Goal: Transaction & Acquisition: Purchase product/service

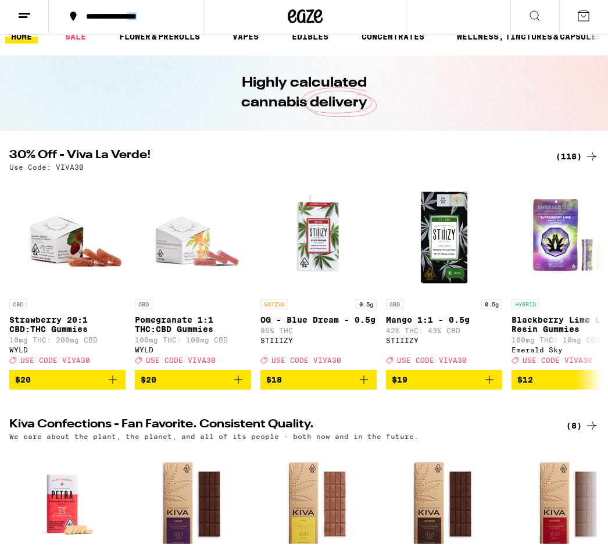
click at [573, 152] on div "(118)" at bounding box center [577, 159] width 43 height 14
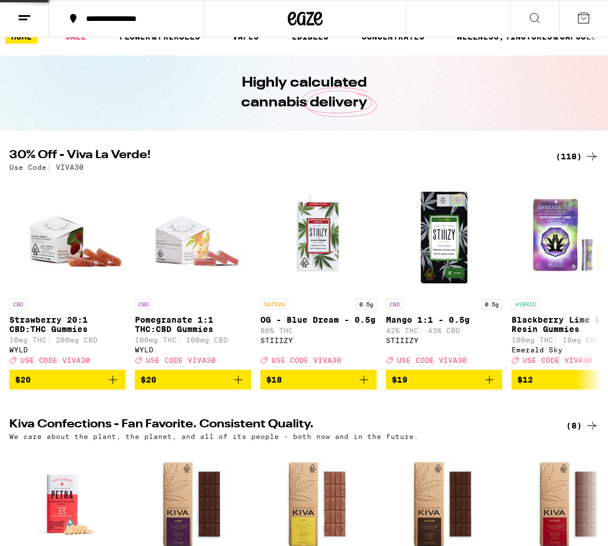
click at [573, 152] on div "(118)" at bounding box center [577, 156] width 43 height 14
click at [579, 155] on div "(118)" at bounding box center [577, 156] width 43 height 14
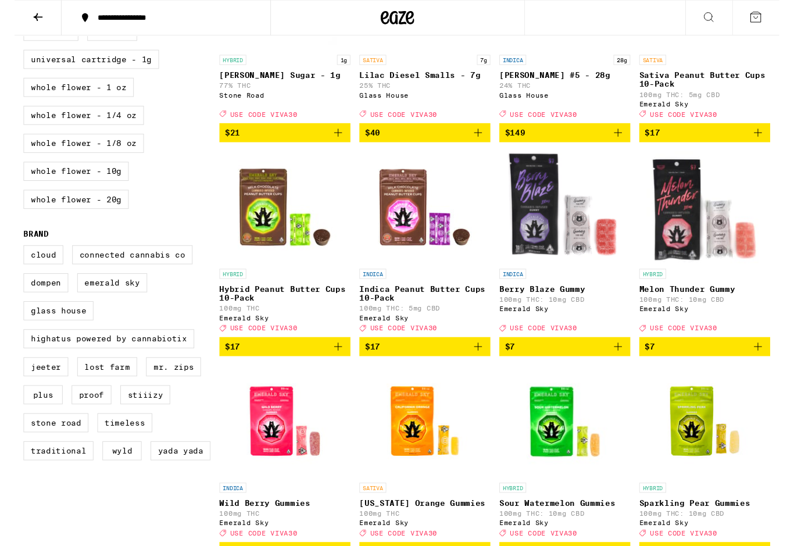
scroll to position [679, 0]
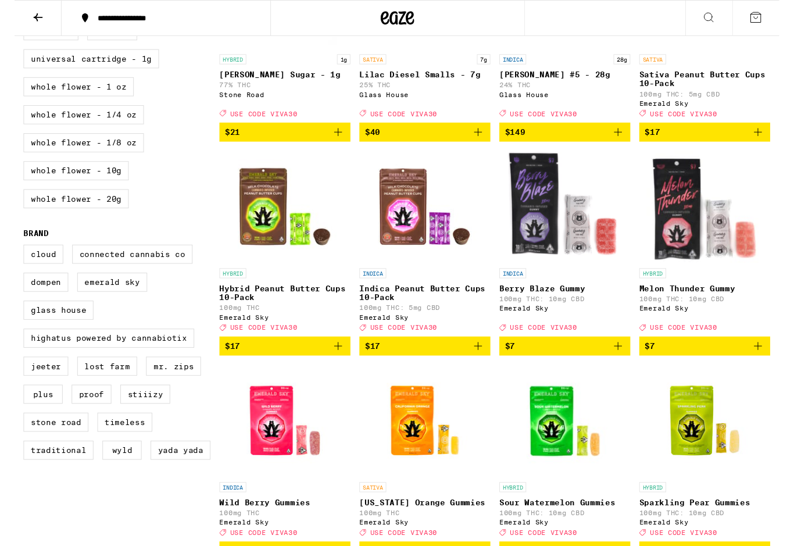
click at [87, 419] on label "Proof" at bounding box center [79, 410] width 41 height 20
click at [12, 256] on input "Proof" at bounding box center [12, 256] width 1 height 1
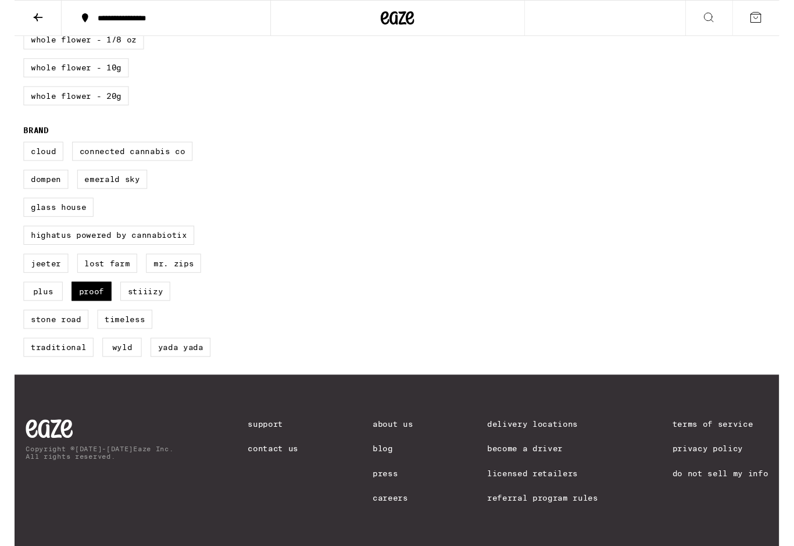
scroll to position [786, 0]
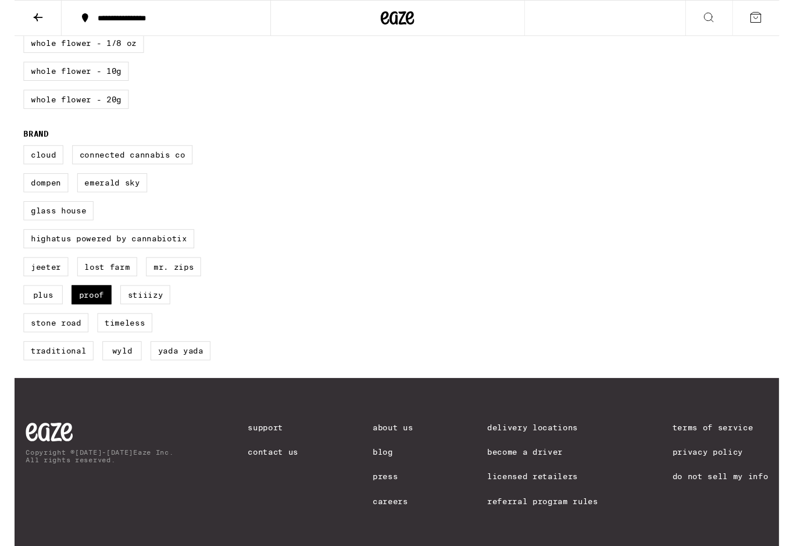
scroll to position [782, 0]
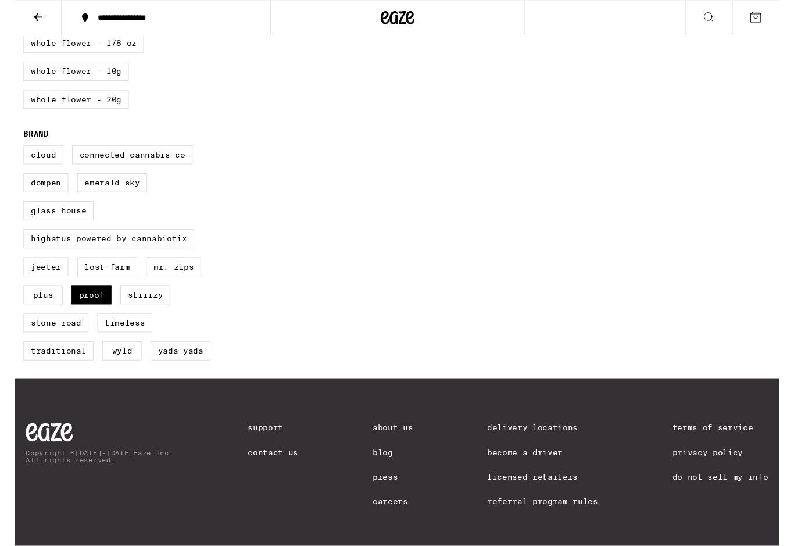
click at [63, 316] on label "Proof" at bounding box center [79, 307] width 41 height 20
click at [12, 154] on input "Proof" at bounding box center [12, 153] width 1 height 1
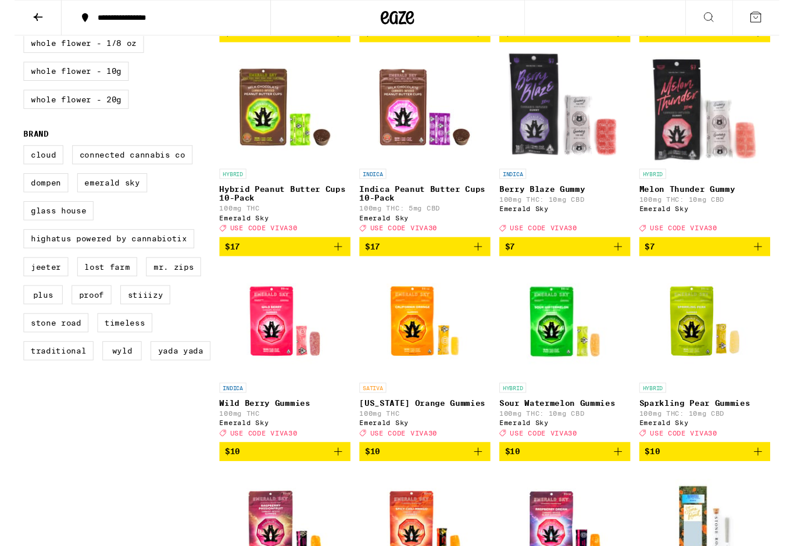
scroll to position [782, 0]
click at [63, 316] on label "Proof" at bounding box center [79, 306] width 41 height 20
click at [12, 153] on input "Proof" at bounding box center [12, 152] width 1 height 1
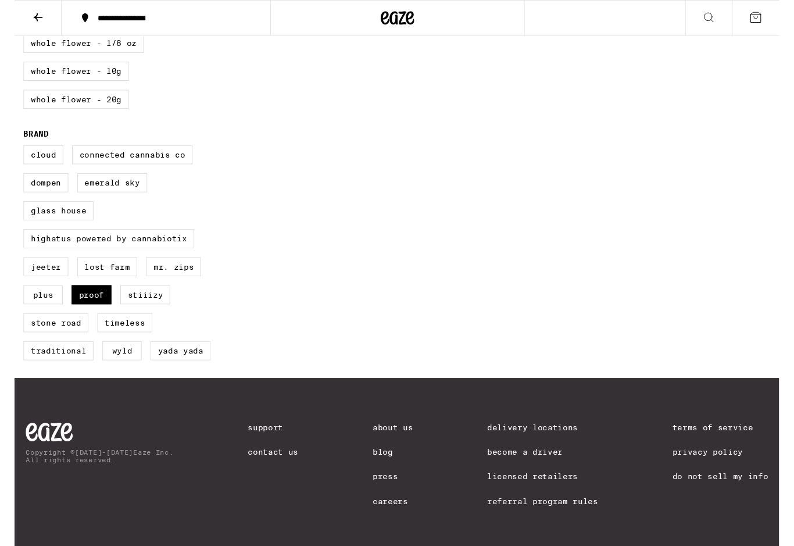
click at [63, 316] on label "Proof" at bounding box center [79, 306] width 41 height 20
click at [12, 153] on input "Proof" at bounding box center [12, 152] width 1 height 1
checkbox input "false"
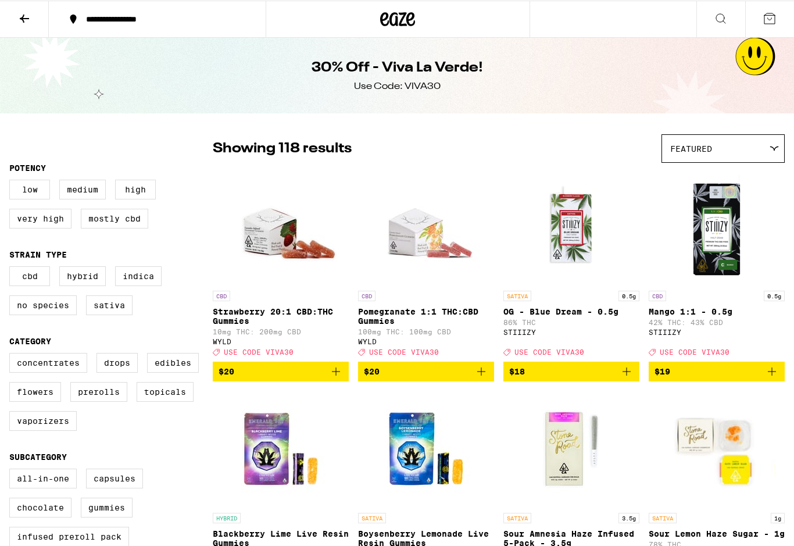
click at [608, 34] on button at bounding box center [721, 19] width 49 height 37
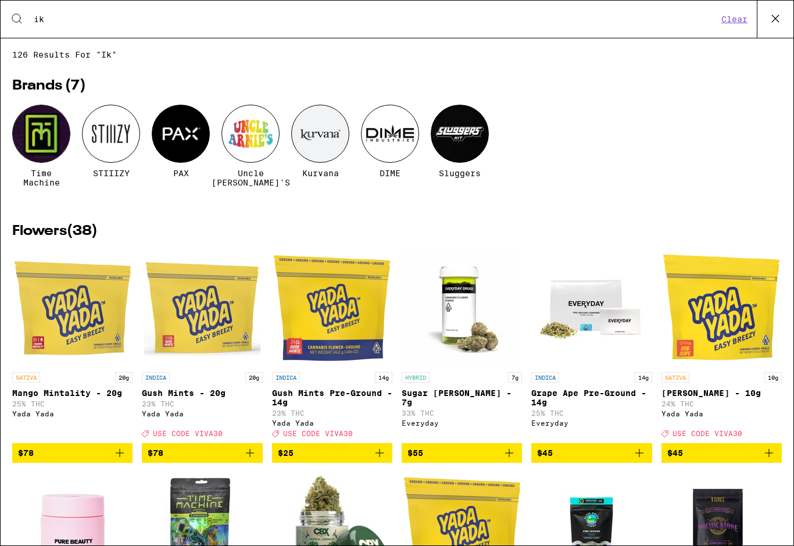
type input "i"
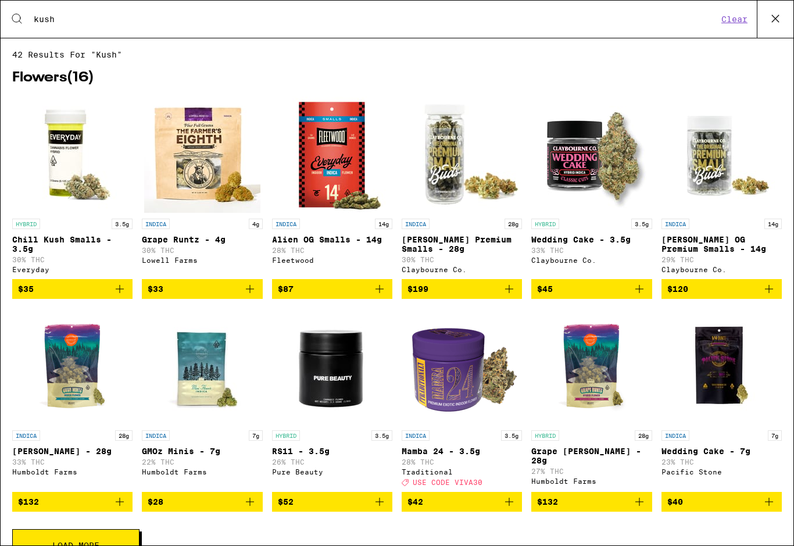
click at [608, 160] on img "Open page for Wedding Cake - 3.5g from Claybourne Co." at bounding box center [592, 155] width 116 height 116
type input "kushz"
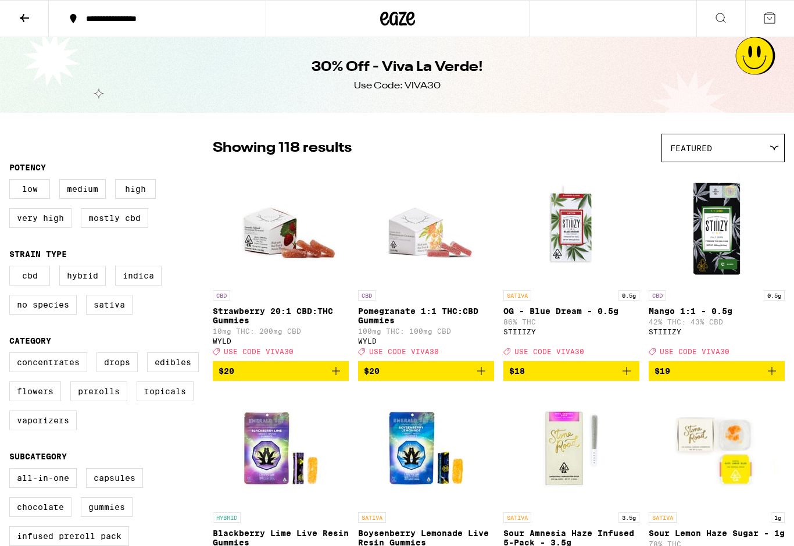
click at [608, 22] on icon at bounding box center [721, 18] width 14 height 14
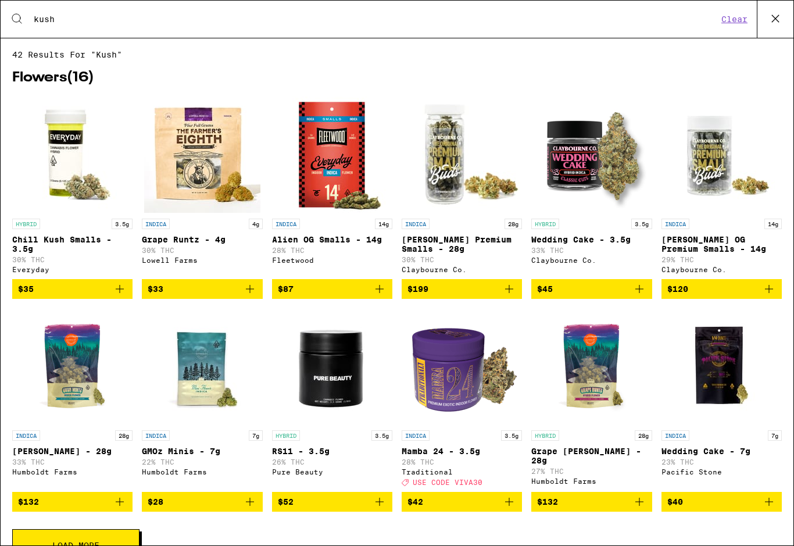
type input "kush"
click at [605, 167] on img "Open page for Wedding Cake - 3.5g from Claybourne Co." at bounding box center [592, 155] width 116 height 116
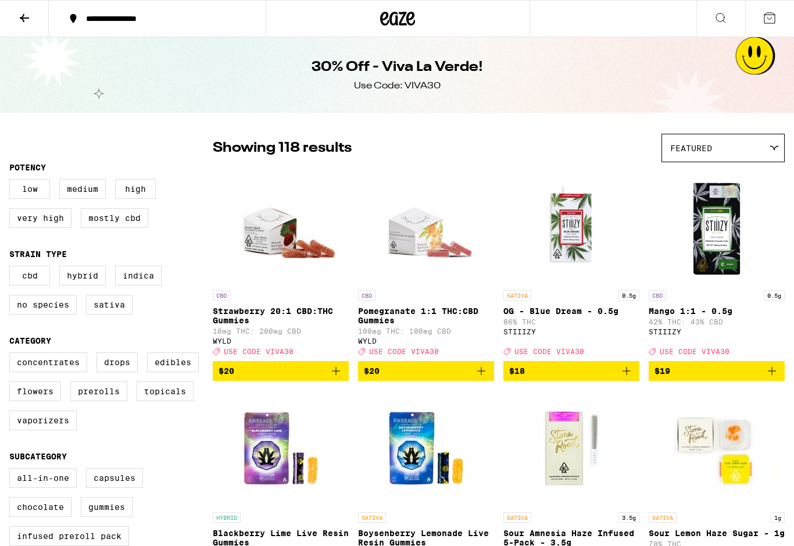
click at [22, 63] on div "30% Off - Viva La Verde! Use Code: VIVA30" at bounding box center [397, 75] width 794 height 76
click at [16, 28] on button at bounding box center [24, 19] width 49 height 37
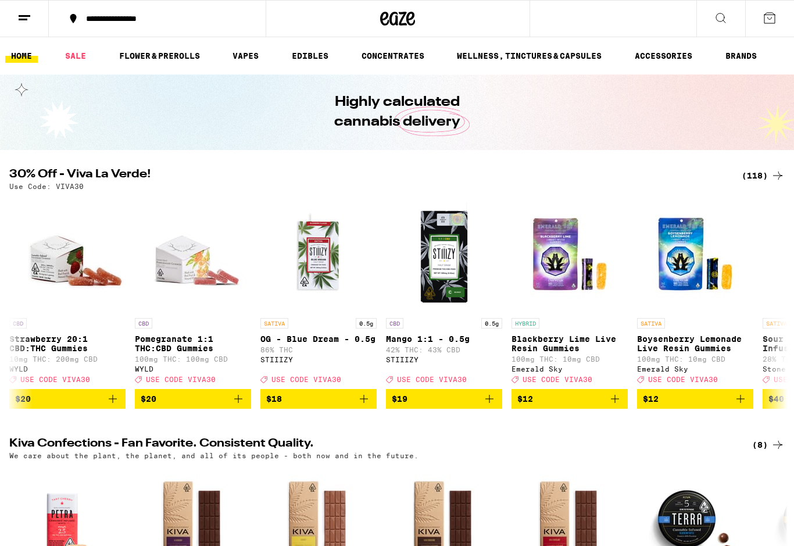
click at [16, 27] on button at bounding box center [24, 19] width 49 height 37
click at [608, 26] on button at bounding box center [721, 19] width 49 height 37
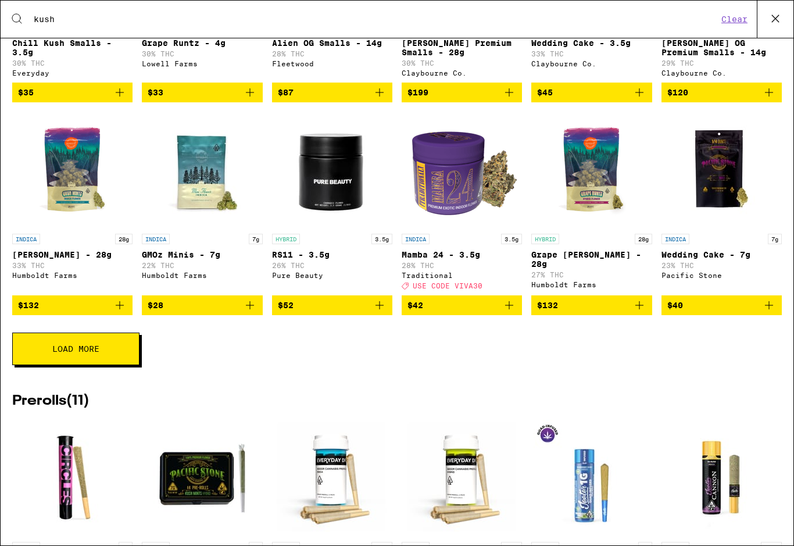
scroll to position [197, 0]
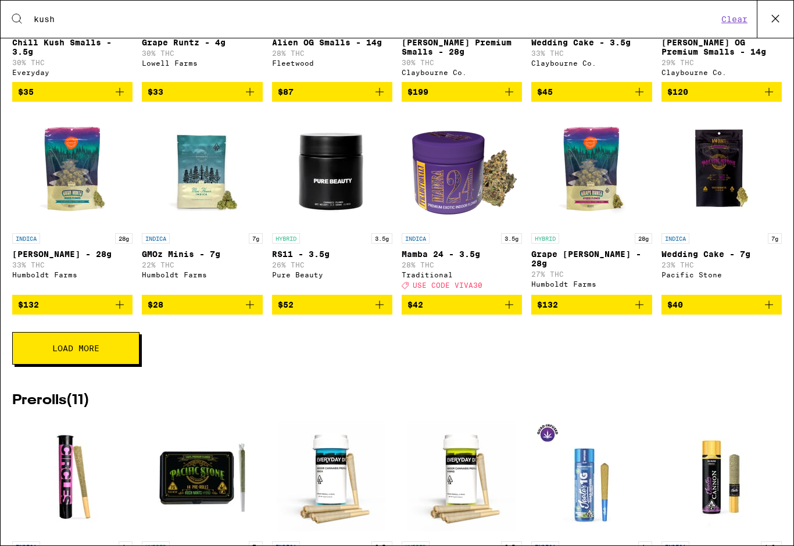
type input "kush"
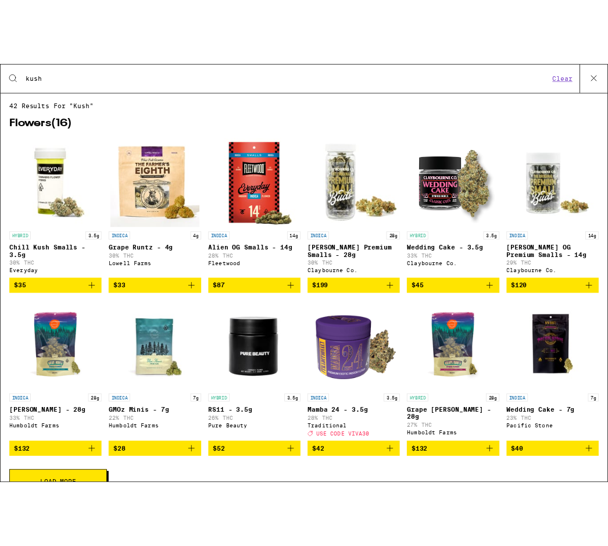
scroll to position [0, 0]
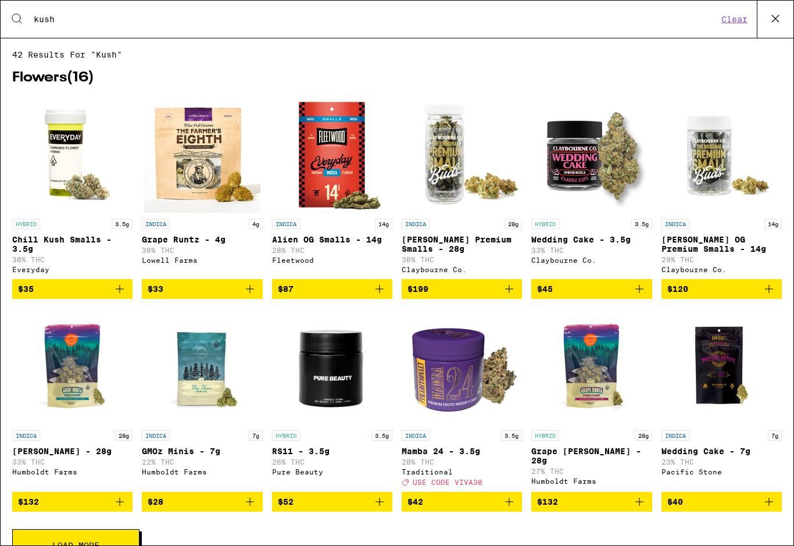
click at [343, 213] on img "Open page for Alien OG Smalls - 14g from Fleetwood" at bounding box center [332, 155] width 116 height 116
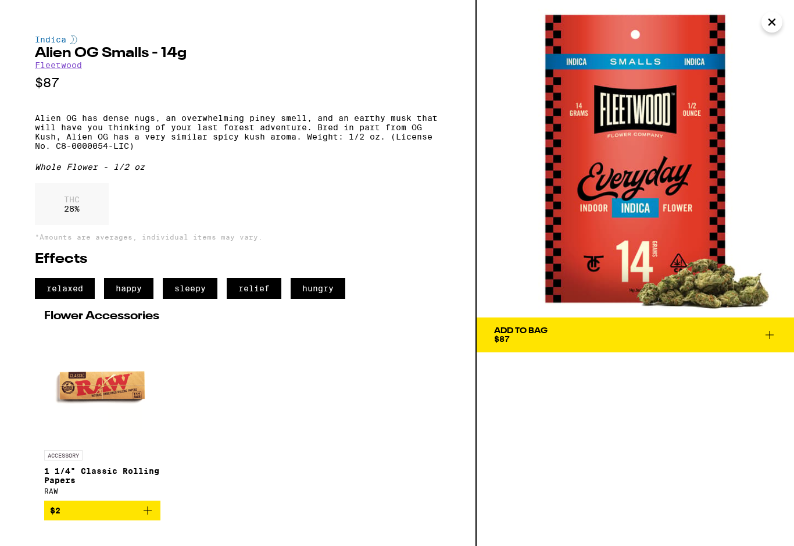
click at [433, 261] on div "Indica Alien [PERSON_NAME] - 14g Fleetwood $87 Alien OG has dense nugs, an over…" at bounding box center [238, 278] width 406 height 486
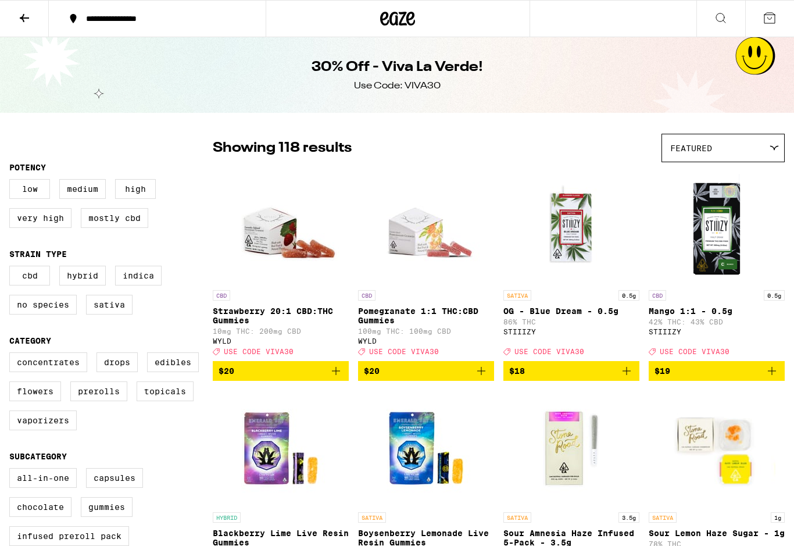
click at [25, 31] on button at bounding box center [24, 19] width 49 height 37
